Goal: Task Accomplishment & Management: Use online tool/utility

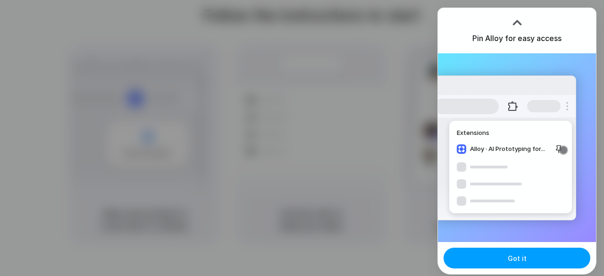
click at [521, 250] on button "Got it" at bounding box center [516, 258] width 147 height 21
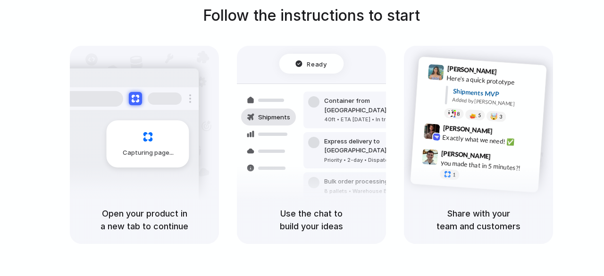
click at [191, 172] on div "Capturing page" at bounding box center [128, 140] width 142 height 145
click at [159, 145] on div "Capturing page" at bounding box center [148, 143] width 83 height 47
click at [298, 111] on div "Container from Shanghai 40ft • ETA Dec 28 • In transit Express delivery to NYC …" at bounding box center [346, 150] width 100 height 132
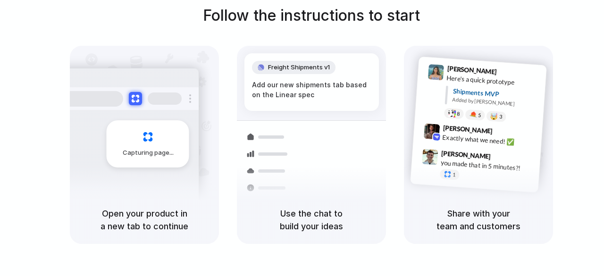
click at [333, 17] on h1 "Follow the instructions to start" at bounding box center [311, 15] width 217 height 23
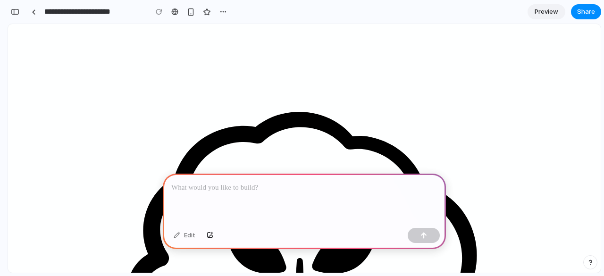
scroll to position [141, 0]
click at [259, 190] on div at bounding box center [304, 199] width 283 height 50
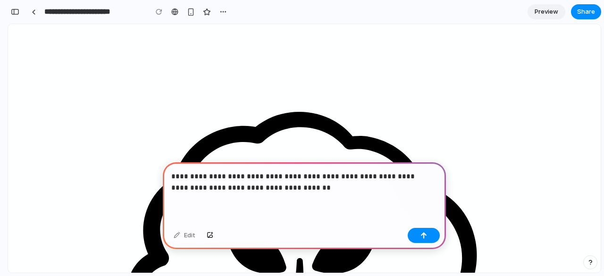
scroll to position [660, 0]
click at [283, 189] on p "**********" at bounding box center [302, 182] width 262 height 23
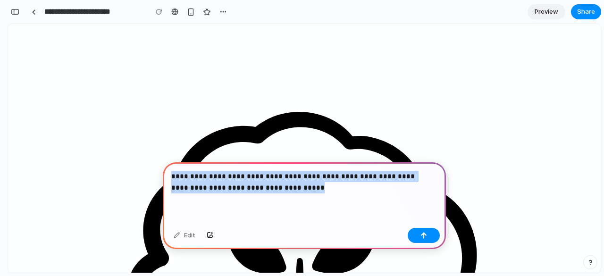
drag, startPoint x: 285, startPoint y: 183, endPoint x: 170, endPoint y: 168, distance: 116.1
click at [170, 168] on div "**********" at bounding box center [304, 193] width 283 height 62
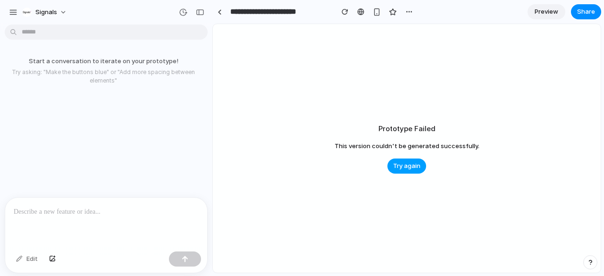
click at [410, 164] on span "Try again" at bounding box center [406, 165] width 27 height 9
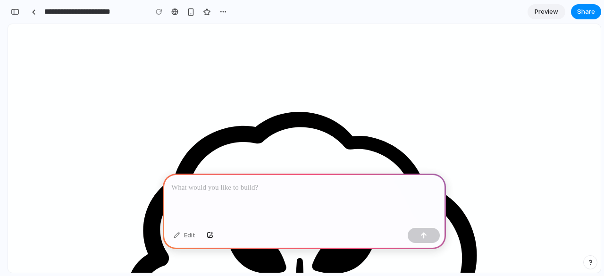
click at [275, 188] on p at bounding box center [304, 187] width 266 height 11
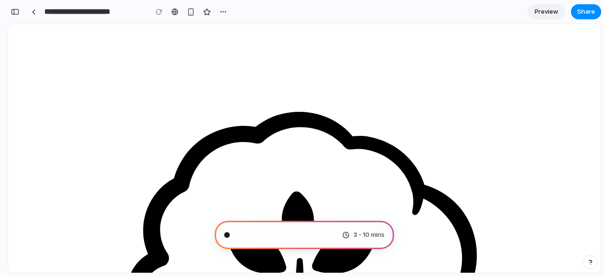
scroll to position [105, 0]
type input "**********"
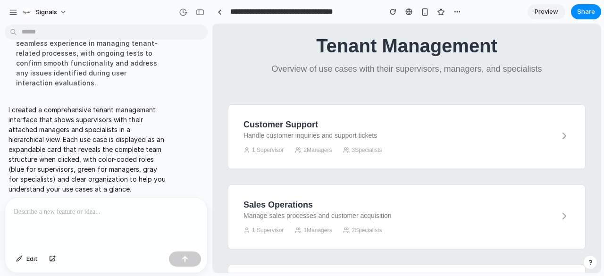
scroll to position [0, 0]
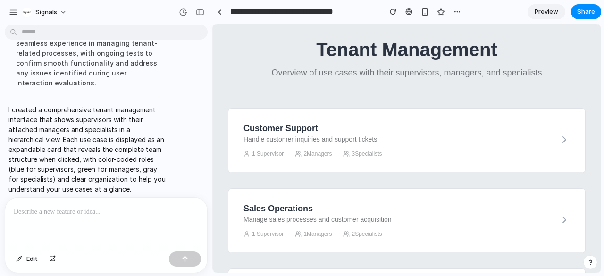
click at [307, 133] on h3 "Customer Support" at bounding box center [312, 129] width 138 height 10
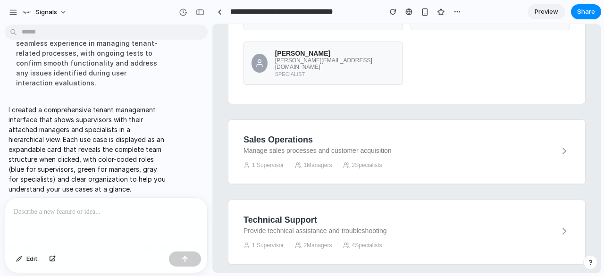
scroll to position [424, 0]
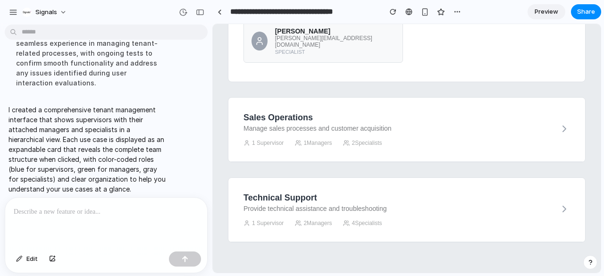
click at [332, 125] on p "Manage sales processes and customer acquisition" at bounding box center [317, 129] width 148 height 8
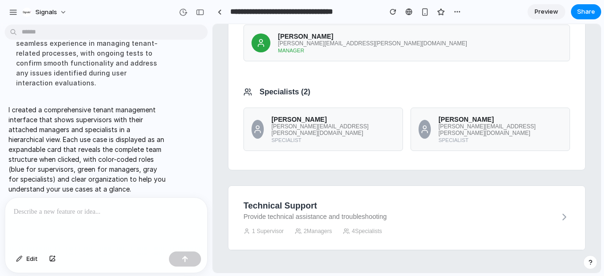
scroll to position [691, 0]
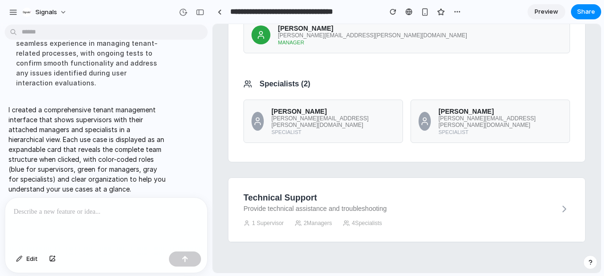
click at [350, 193] on h3 "Technical Support" at bounding box center [314, 198] width 143 height 10
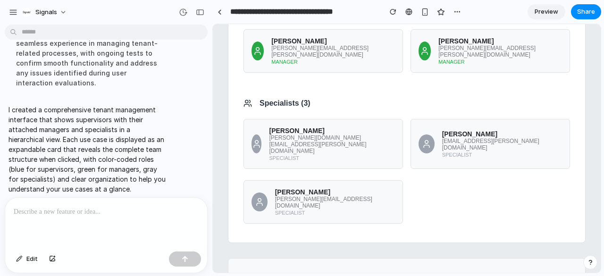
scroll to position [256, 0]
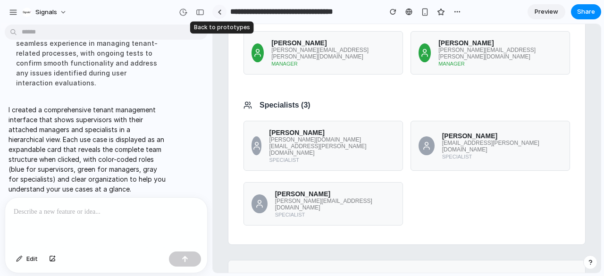
click at [219, 12] on div at bounding box center [219, 11] width 4 height 5
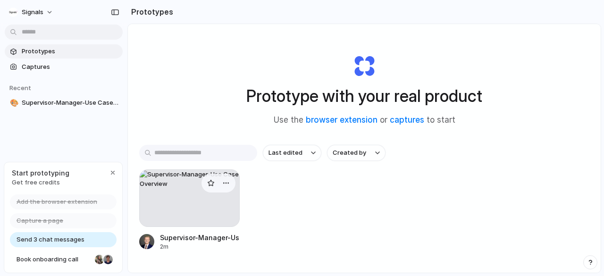
click at [205, 197] on div at bounding box center [189, 198] width 100 height 58
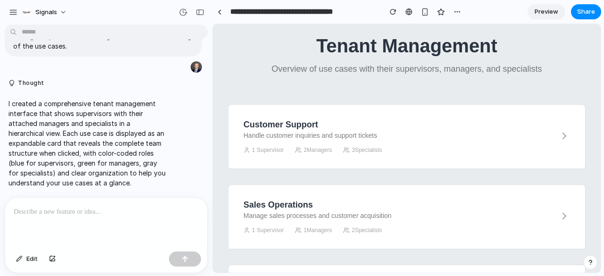
scroll to position [3, 0]
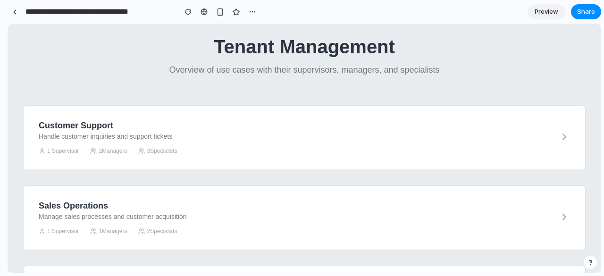
drag, startPoint x: 210, startPoint y: 119, endPoint x: 0, endPoint y: 123, distance: 210.4
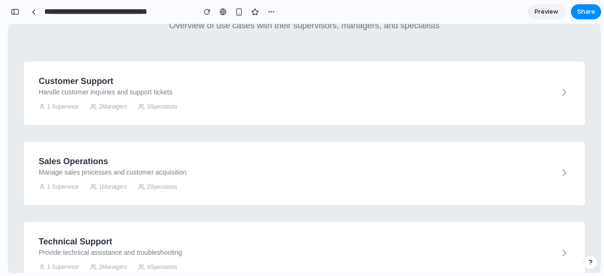
scroll to position [50, 0]
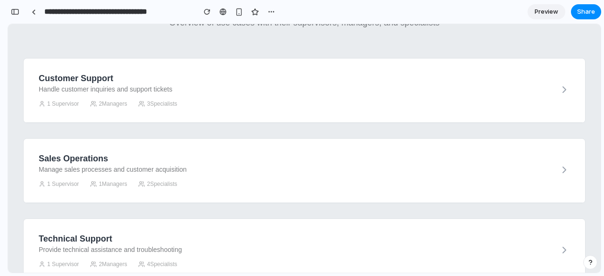
click at [313, 112] on div "Customer Support Handle customer inquiries and support tickets 1 Supervisor 2 M…" at bounding box center [304, 90] width 561 height 64
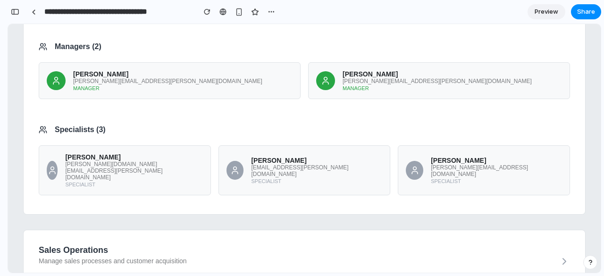
scroll to position [373, 0]
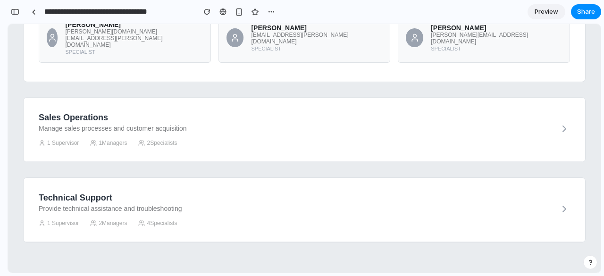
click at [354, 136] on div "Sales Operations Manage sales processes and customer acquisition 1 Supervisor 1…" at bounding box center [304, 130] width 561 height 64
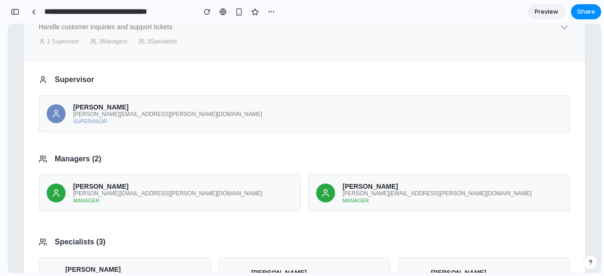
scroll to position [92, 0]
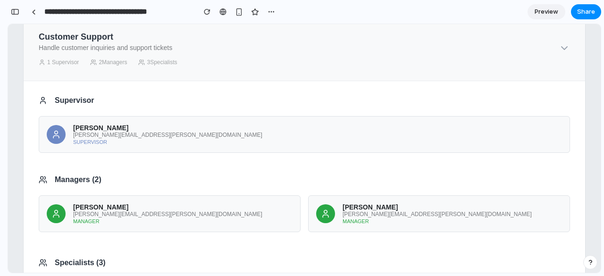
click at [558, 52] on icon at bounding box center [563, 47] width 11 height 11
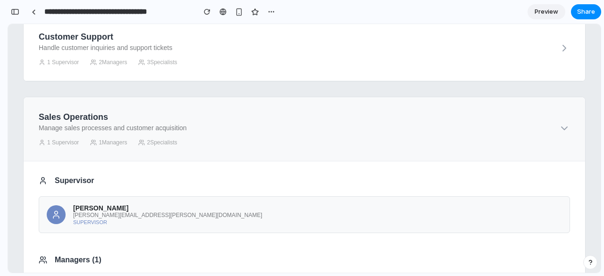
click at [558, 134] on icon at bounding box center [563, 128] width 11 height 11
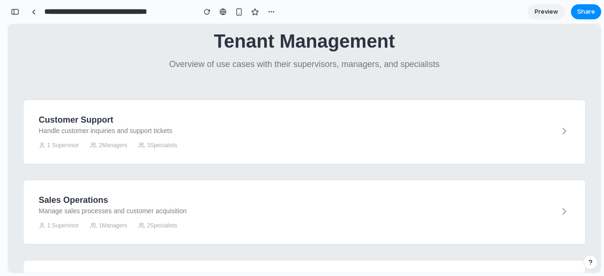
scroll to position [0, 0]
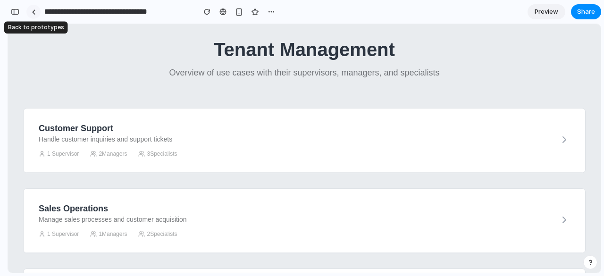
click at [35, 10] on div at bounding box center [34, 11] width 4 height 5
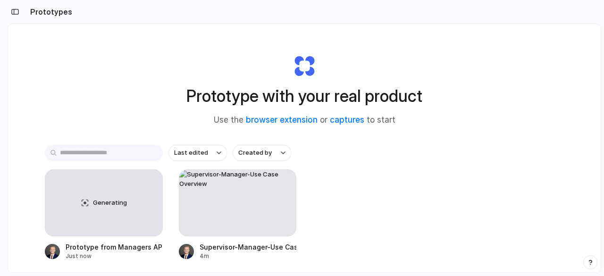
click at [211, 123] on div "Prototype with your real product Use the browser extension or captures to start" at bounding box center [304, 86] width 377 height 102
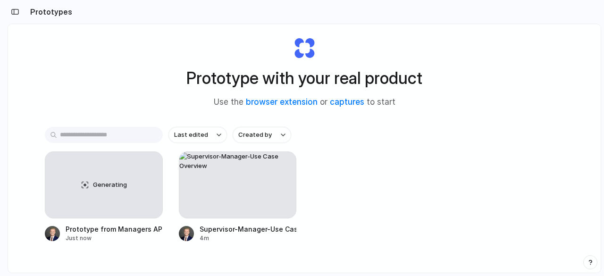
scroll to position [25, 0]
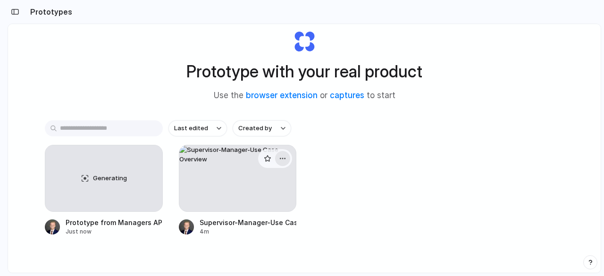
click at [283, 162] on div "button" at bounding box center [283, 159] width 8 height 8
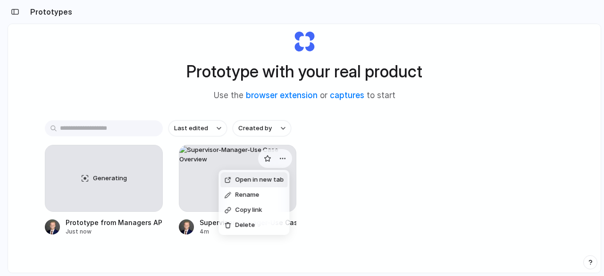
click at [309, 165] on div "Open in new tab Rename Copy link Delete" at bounding box center [302, 138] width 604 height 276
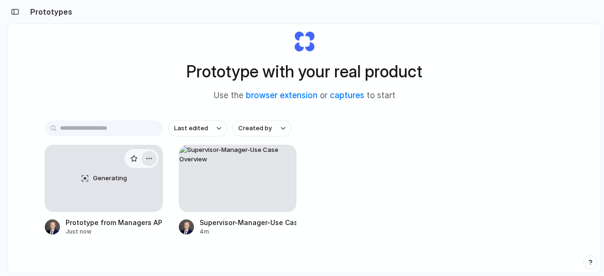
click at [152, 157] on button "button" at bounding box center [148, 158] width 15 height 15
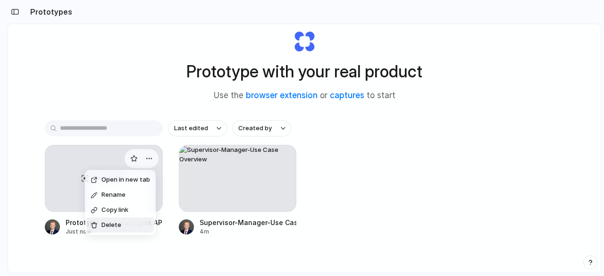
click at [113, 228] on span "Delete" at bounding box center [111, 224] width 20 height 9
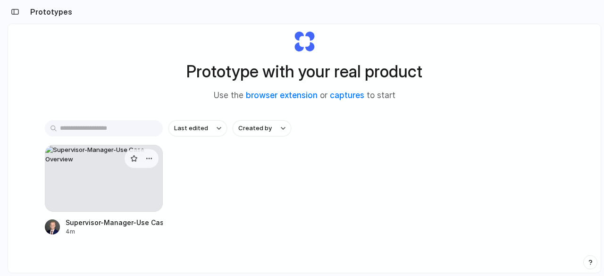
click at [125, 198] on div at bounding box center [104, 178] width 118 height 67
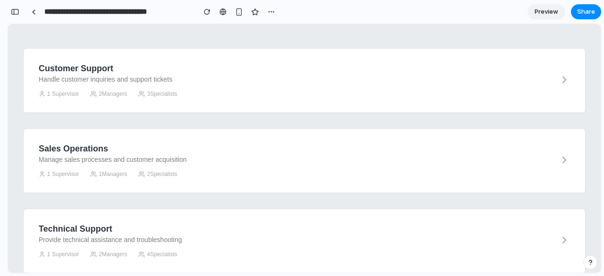
scroll to position [63, 0]
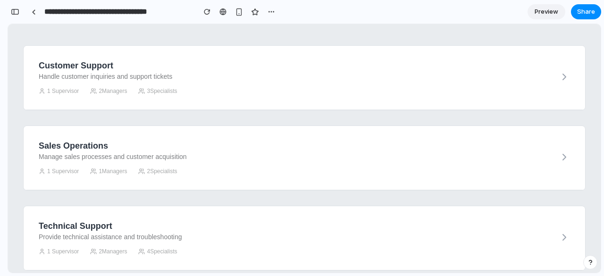
click at [293, 110] on div "Customer Support Handle customer inquiries and support tickets 1 Supervisor 2 M…" at bounding box center [304, 78] width 561 height 64
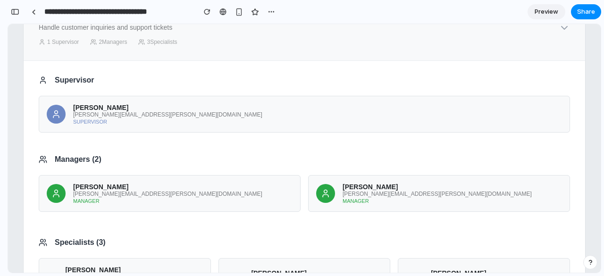
scroll to position [101, 0]
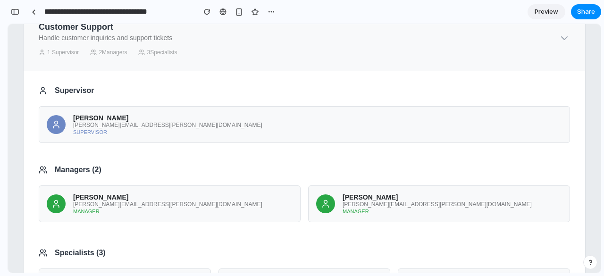
click at [290, 44] on div "Customer Support Handle customer inquiries and support tickets 1 Supervisor 2 M…" at bounding box center [304, 39] width 561 height 64
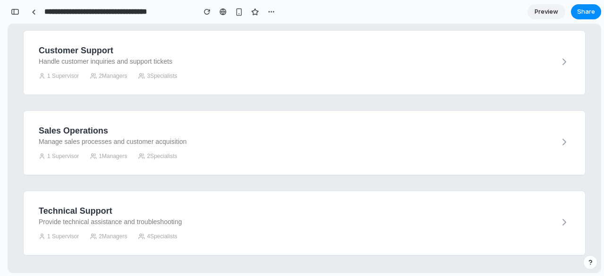
scroll to position [106, 0]
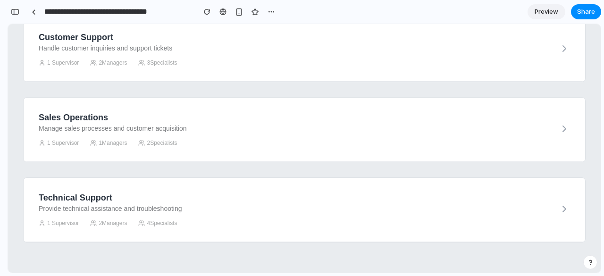
click at [301, 111] on div "Sales Operations Manage sales processes and customer acquisition 1 Supervisor 1…" at bounding box center [304, 130] width 561 height 64
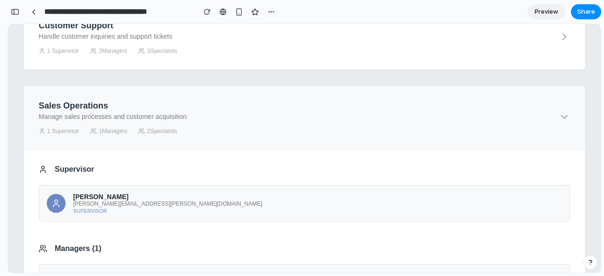
scroll to position [103, 0]
click at [274, 122] on div "Sales Operations Manage sales processes and customer acquisition 1 Supervisor 1…" at bounding box center [304, 118] width 561 height 64
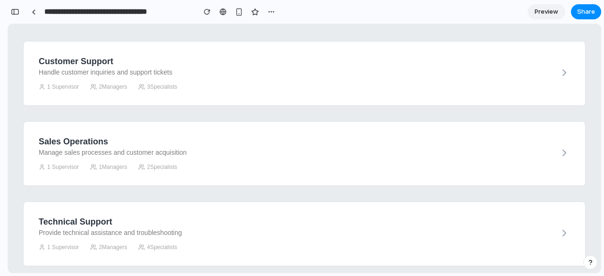
scroll to position [67, 0]
click at [310, 92] on div "Customer Support Handle customer inquiries and support tickets 1 Supervisor 2 M…" at bounding box center [304, 74] width 561 height 64
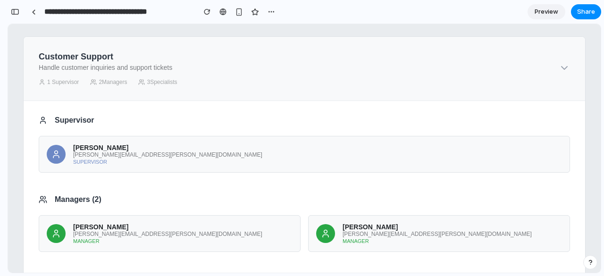
scroll to position [0, 0]
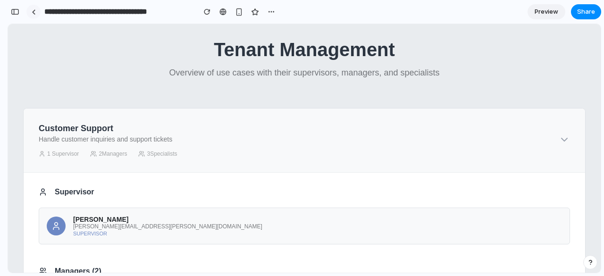
click at [32, 12] on div at bounding box center [34, 11] width 4 height 5
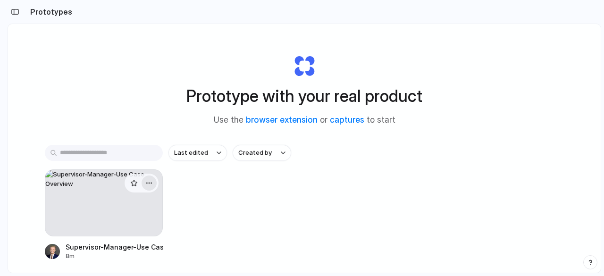
click at [153, 185] on button "button" at bounding box center [148, 182] width 15 height 15
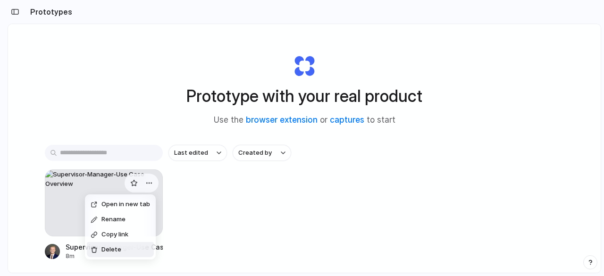
click at [114, 251] on span "Delete" at bounding box center [111, 249] width 20 height 9
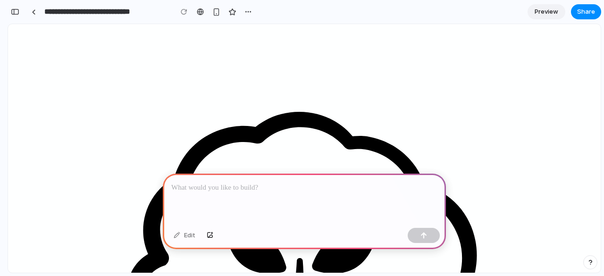
click at [342, 182] on p at bounding box center [304, 187] width 266 height 11
click at [267, 182] on p at bounding box center [304, 187] width 266 height 11
